Goal: Task Accomplishment & Management: Use online tool/utility

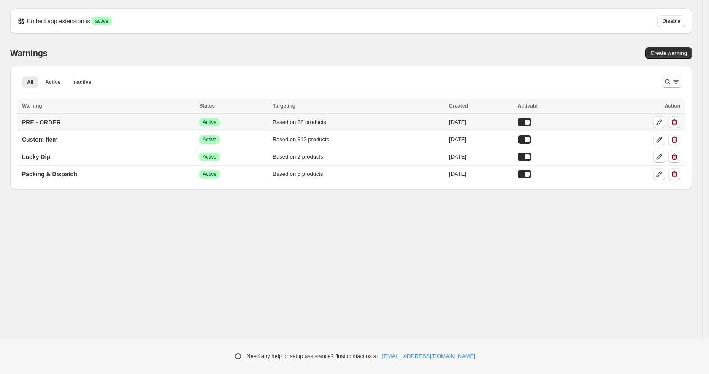
click at [139, 124] on td "PRE - ORDER" at bounding box center [107, 122] width 180 height 17
click at [43, 125] on p "PRE - ORDER" at bounding box center [41, 122] width 39 height 8
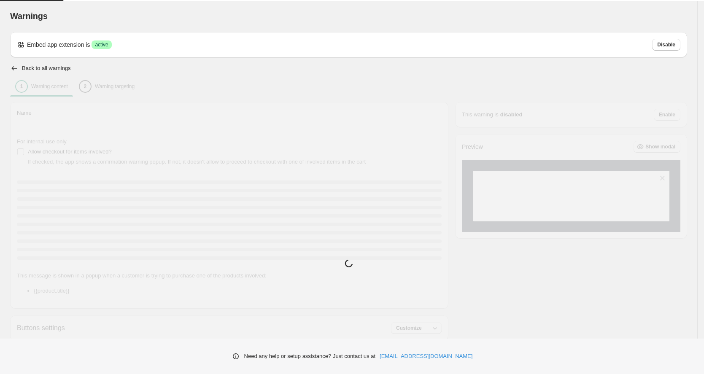
type input "**********"
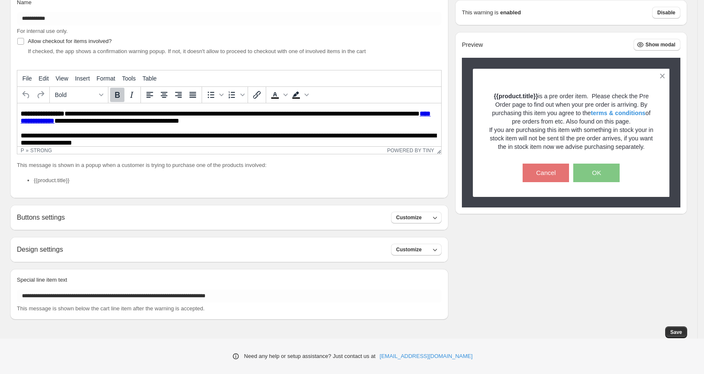
scroll to position [28, 0]
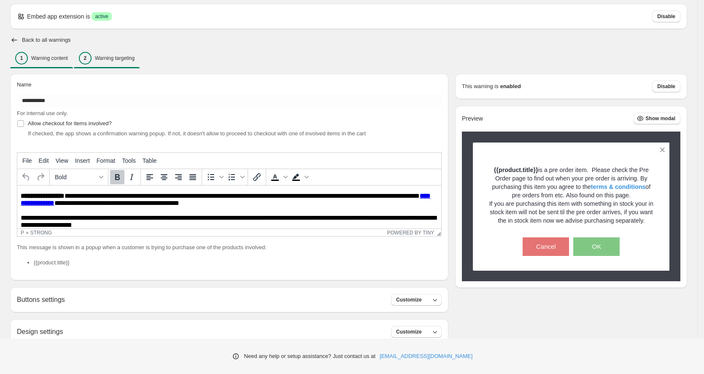
click at [103, 52] on div "2 Warning targeting" at bounding box center [107, 58] width 56 height 13
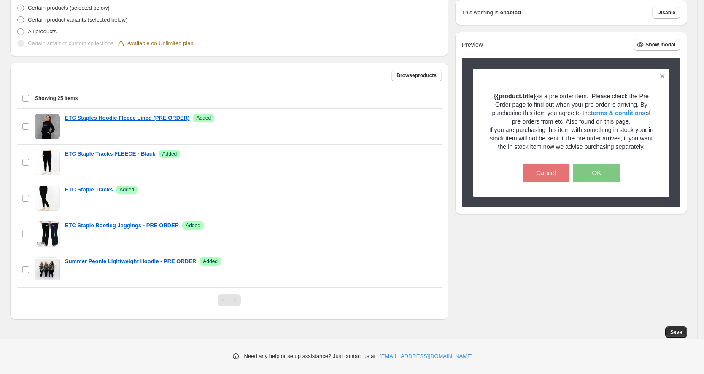
scroll to position [0, 0]
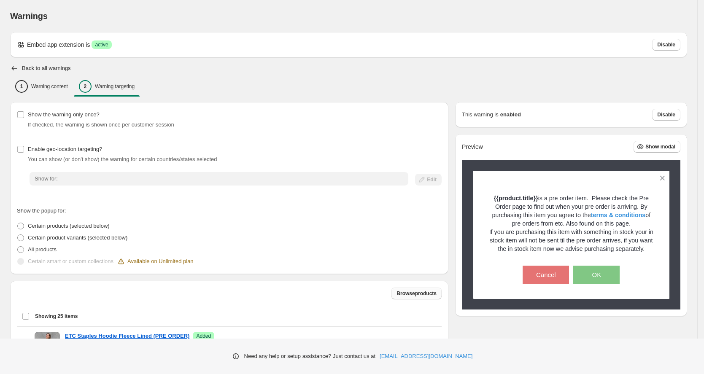
click at [419, 295] on span "Browse products" at bounding box center [417, 293] width 40 height 7
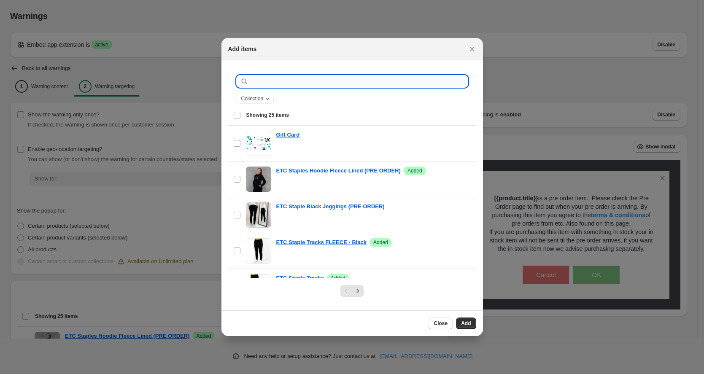
click at [261, 83] on input ":r1c:" at bounding box center [359, 82] width 218 height 12
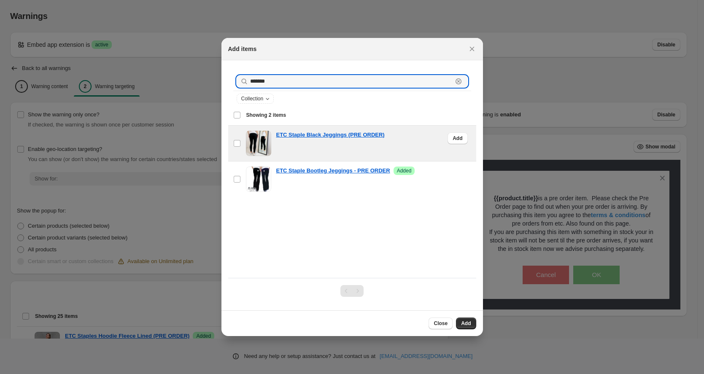
type input "*******"
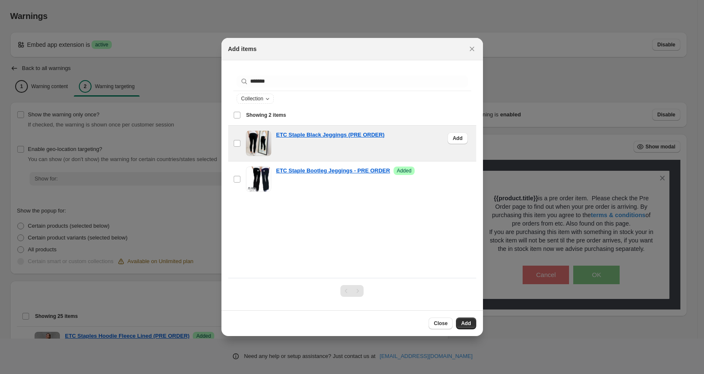
click at [348, 150] on div "ETC Staple Black Jeggings (PRE ORDER)" at bounding box center [373, 143] width 195 height 25
click at [467, 320] on button "Add" at bounding box center [466, 324] width 20 height 12
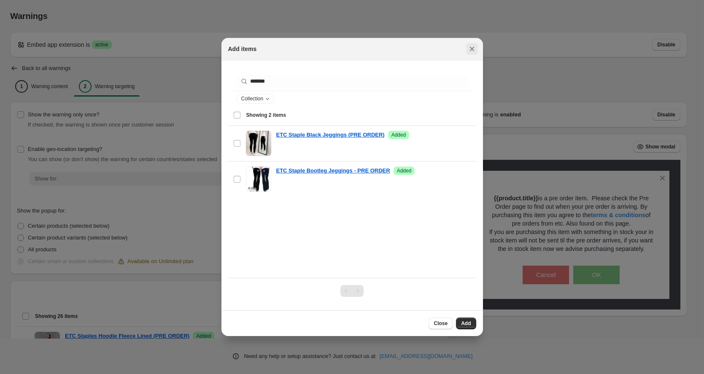
click at [469, 48] on icon "Close" at bounding box center [472, 49] width 8 height 8
